Goal: Information Seeking & Learning: Learn about a topic

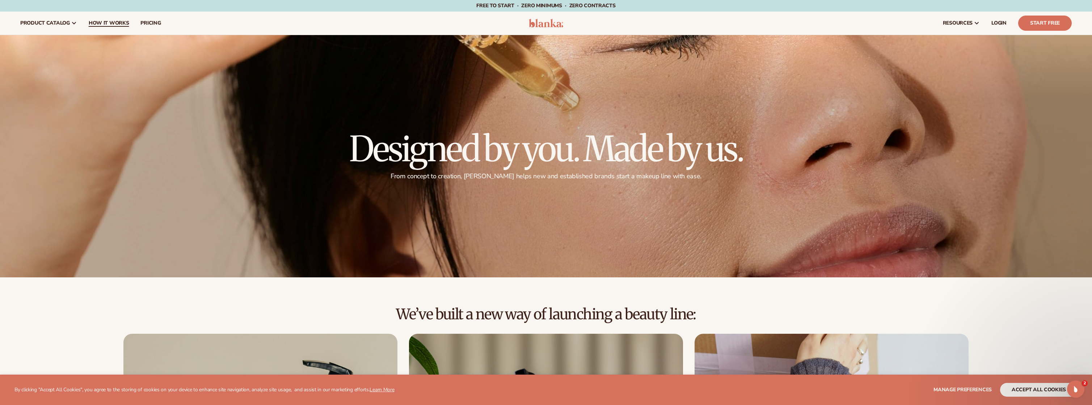
click at [113, 21] on span "How It Works" at bounding box center [109, 23] width 41 height 6
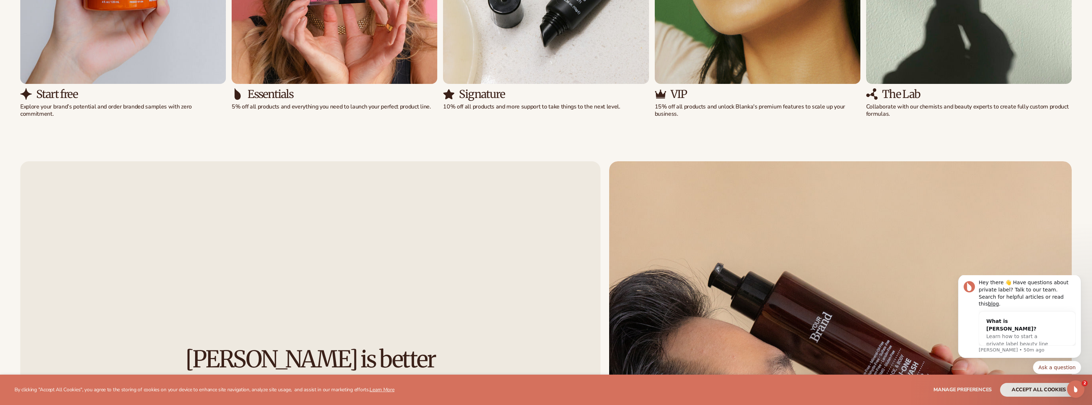
scroll to position [1254, 0]
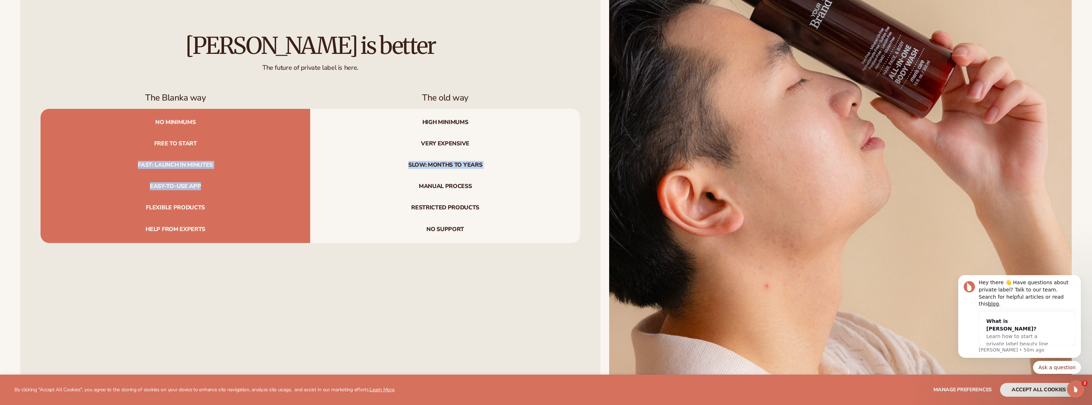
drag, startPoint x: 136, startPoint y: 164, endPoint x: 224, endPoint y: 187, distance: 90.6
click at [224, 187] on div "No minimums High minimums Free to start Very expensive Fast: launch in minutes …" at bounding box center [310, 176] width 539 height 134
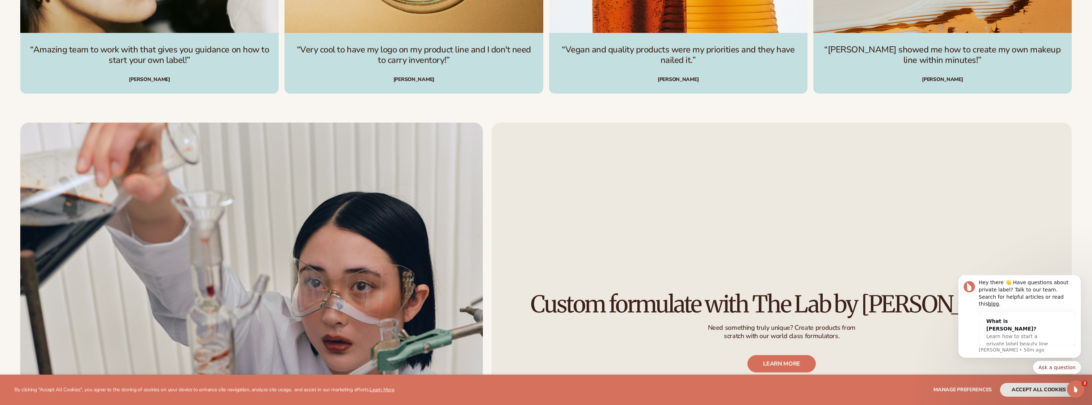
scroll to position [2195, 0]
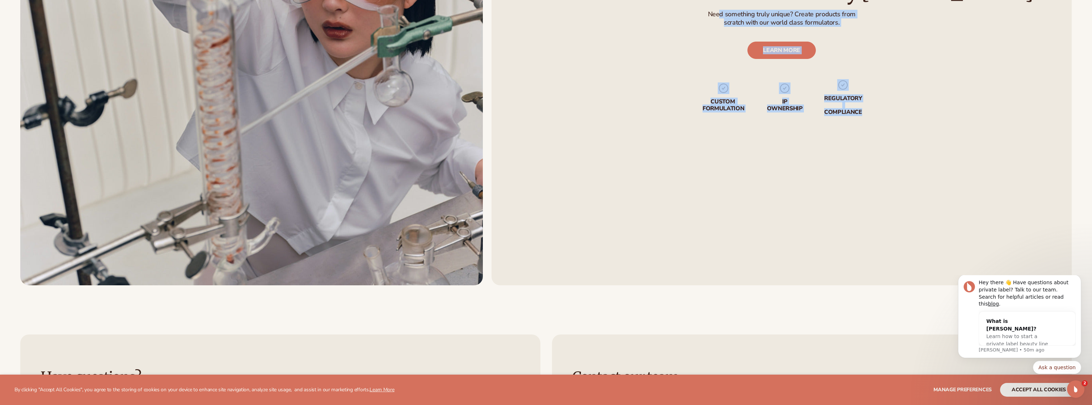
drag, startPoint x: 720, startPoint y: 19, endPoint x: 857, endPoint y: 21, distance: 136.8
click at [857, 21] on div "Custom formulate with The Lab by Blanka Need something truly unique? Create pro…" at bounding box center [781, 47] width 580 height 477
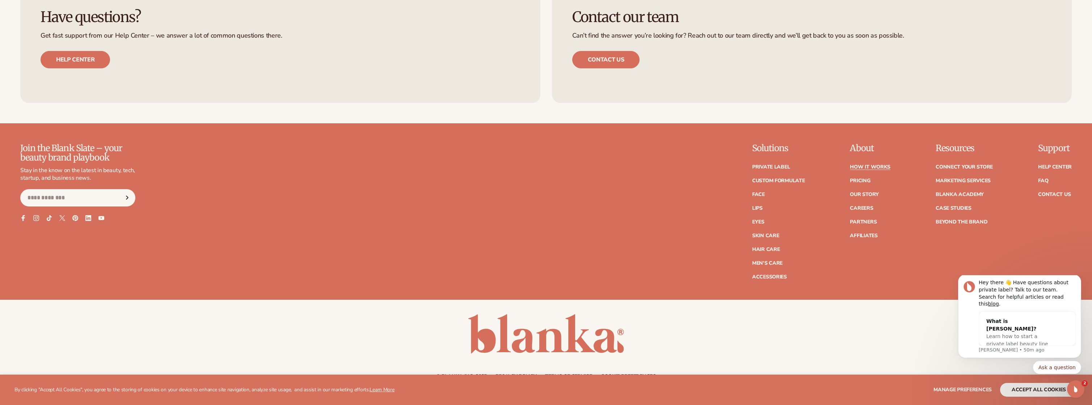
drag, startPoint x: 1095, startPoint y: 310, endPoint x: 122, endPoint y: 86, distance: 998.6
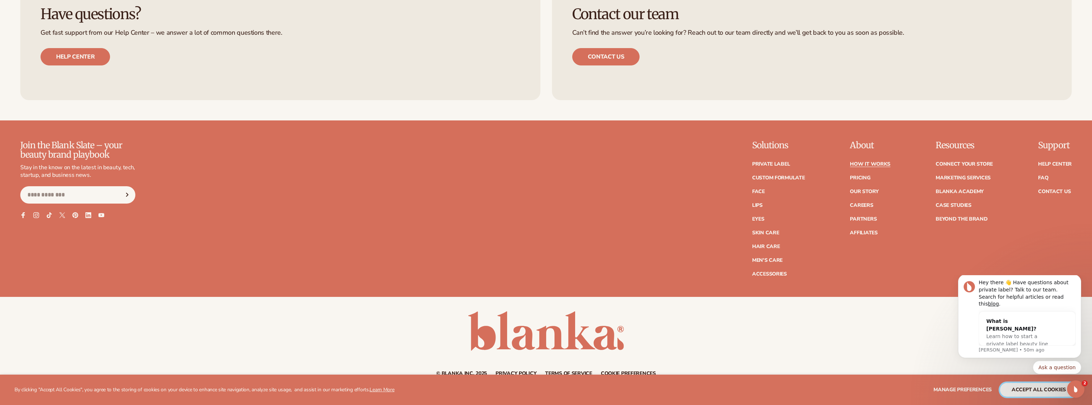
click at [1049, 393] on button "accept all cookies" at bounding box center [1038, 390] width 77 height 14
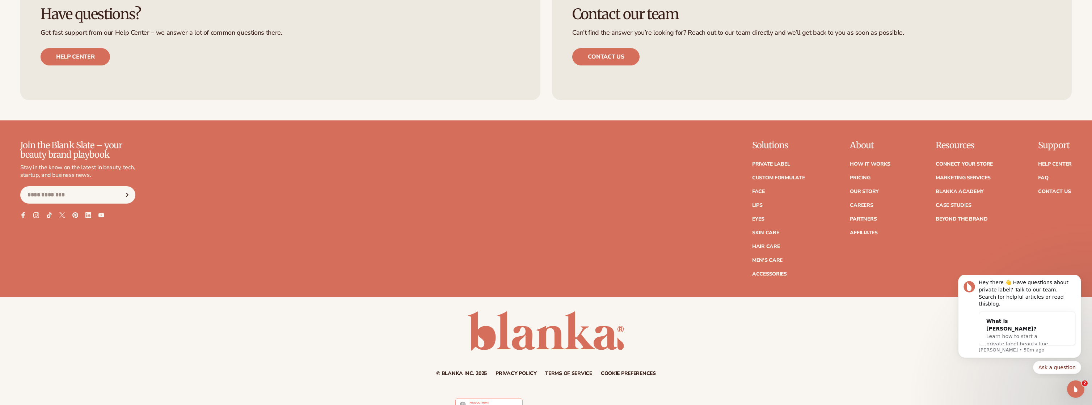
scroll to position [0, 0]
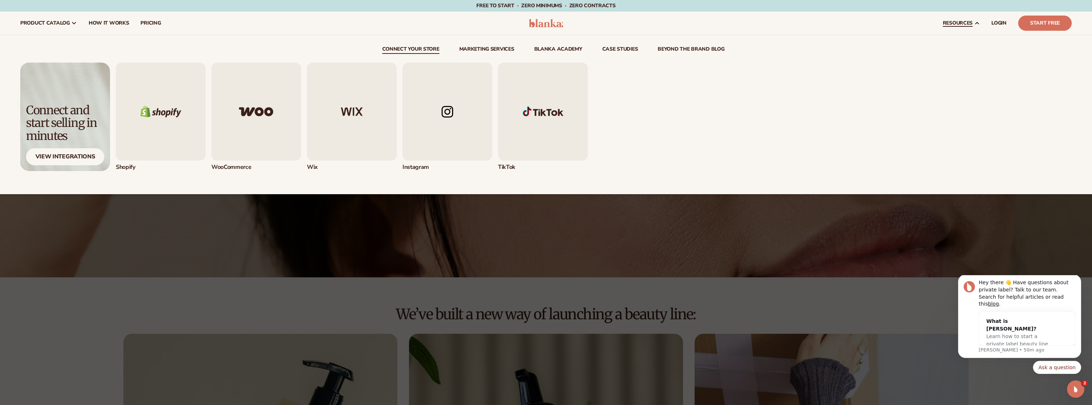
click at [974, 25] on icon at bounding box center [977, 23] width 6 height 6
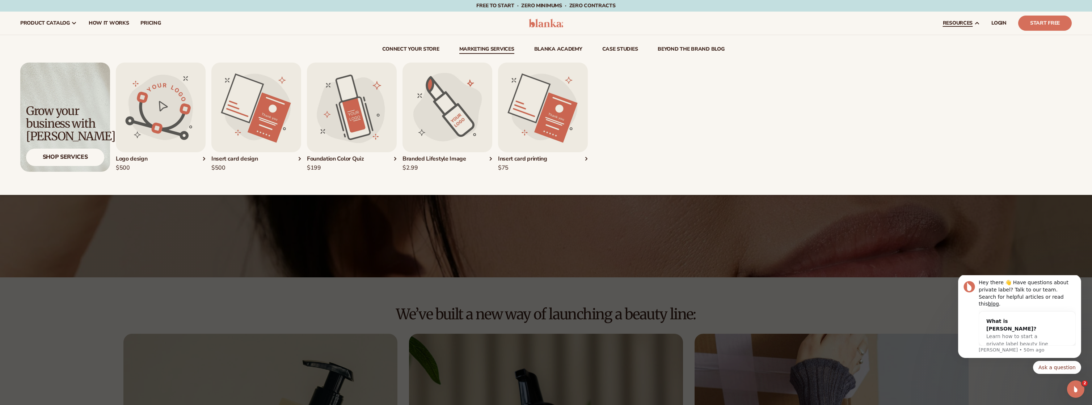
click at [503, 48] on link "Marketing services" at bounding box center [486, 50] width 55 height 7
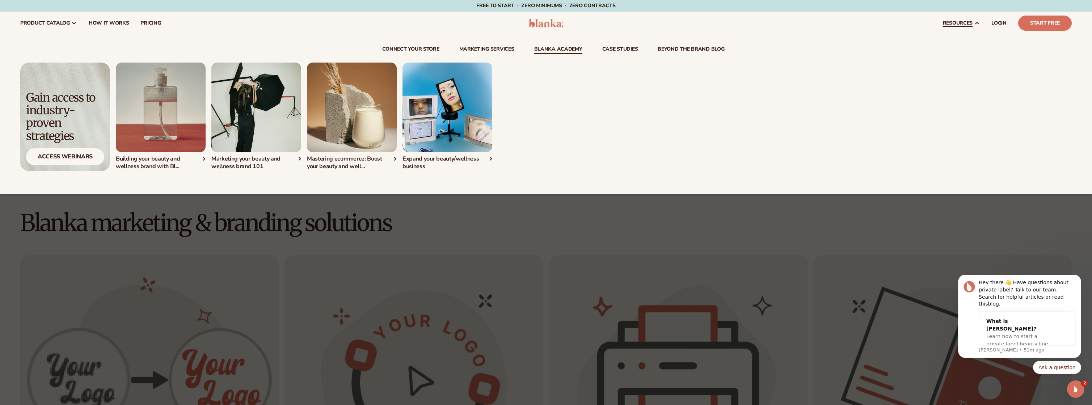
click at [549, 48] on link "Blanka Academy" at bounding box center [558, 50] width 48 height 7
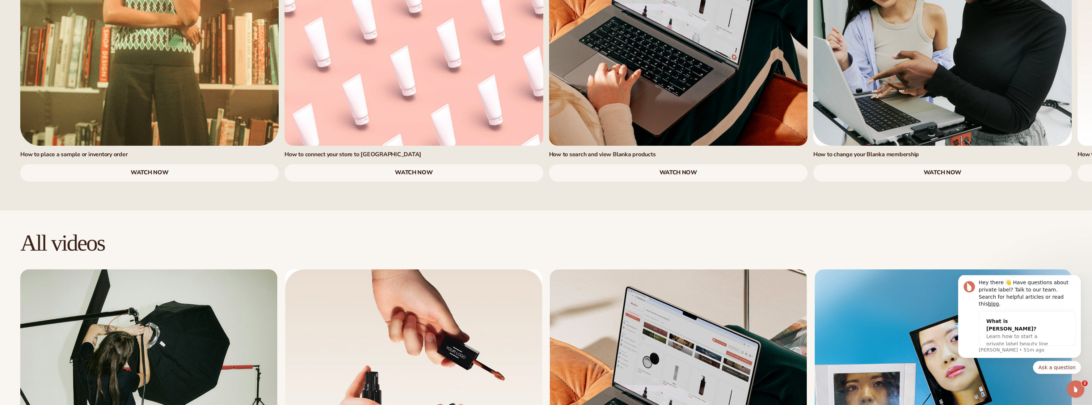
click at [400, 164] on link "watch now" at bounding box center [413, 172] width 258 height 17
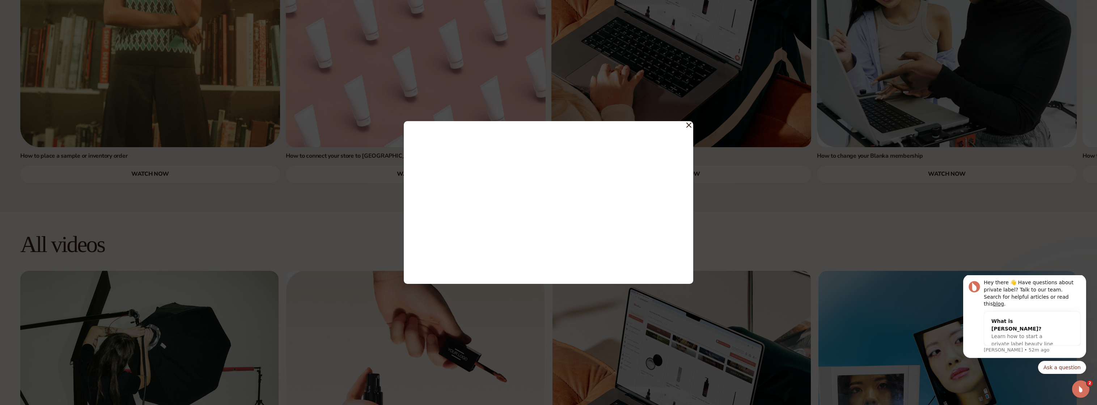
click at [688, 126] on icon at bounding box center [689, 125] width 4 height 4
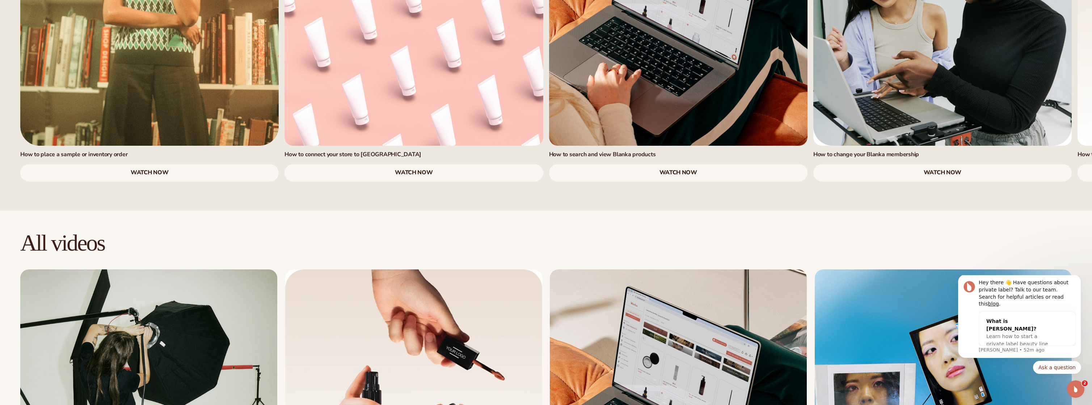
click at [144, 164] on link "watch now" at bounding box center [149, 172] width 258 height 17
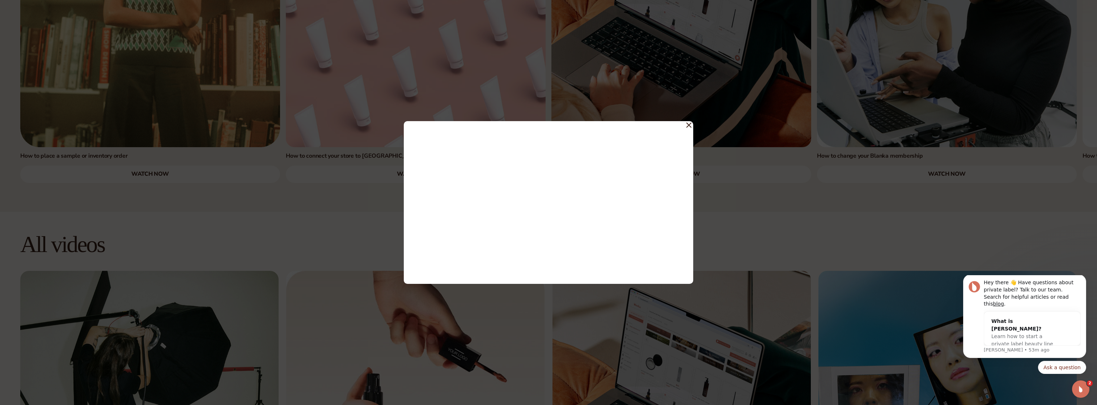
click at [687, 127] on icon at bounding box center [689, 125] width 4 height 4
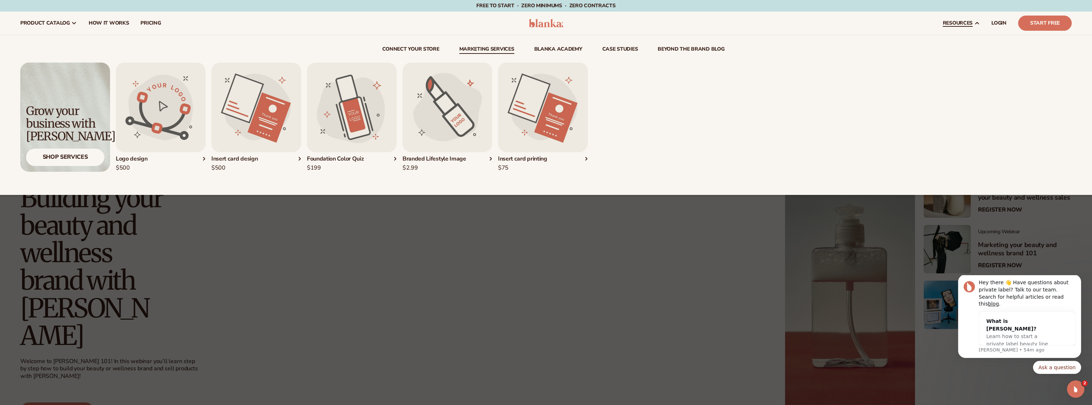
click at [488, 160] on div "Branded Lifestyle Image" at bounding box center [447, 159] width 90 height 8
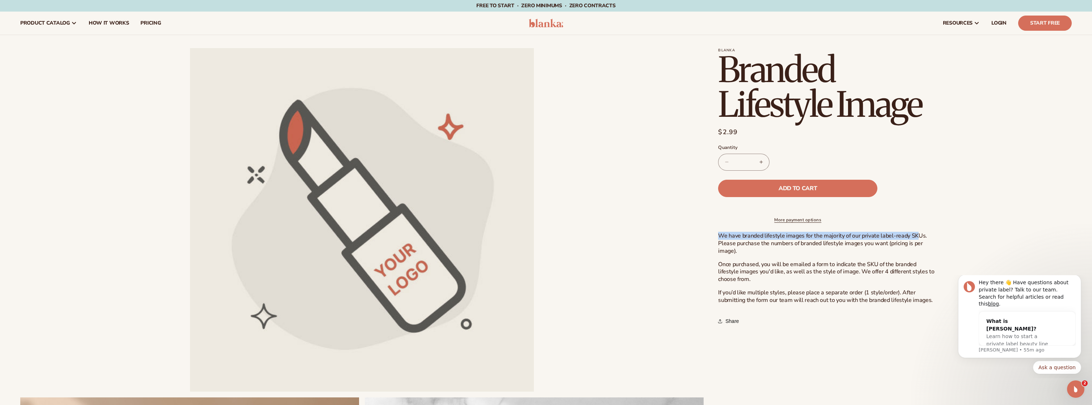
drag, startPoint x: 714, startPoint y: 240, endPoint x: 916, endPoint y: 244, distance: 202.3
drag, startPoint x: 916, startPoint y: 244, endPoint x: 845, endPoint y: 259, distance: 72.8
click at [845, 255] on p "We have branded lifestyle images for the majority of our private label-ready SK…" at bounding box center [826, 243] width 217 height 22
click at [126, 23] on span "How It Works" at bounding box center [109, 23] width 41 height 6
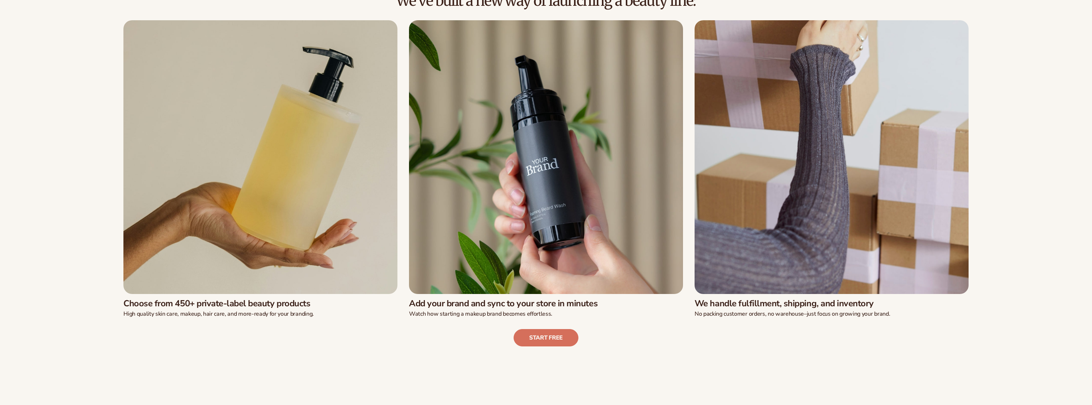
scroll to position [314, 0]
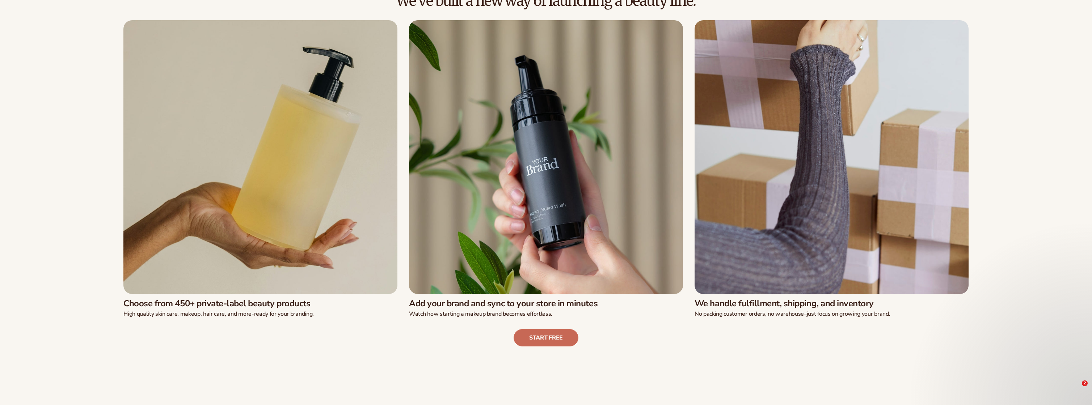
click at [537, 334] on link "Start free" at bounding box center [545, 337] width 65 height 17
